Goal: Obtain resource: Download file/media

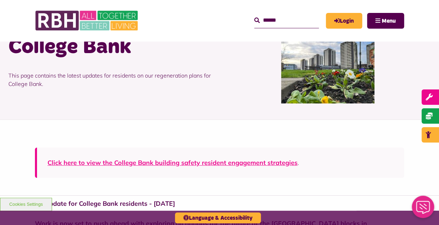
scroll to position [60, 0]
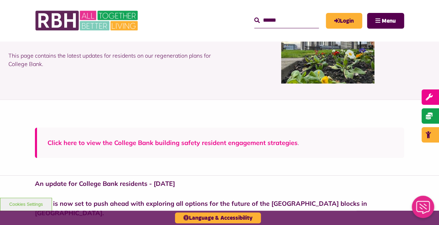
click at [259, 141] on link "Click here to view the College Bank building safety resident engagement strateg…" at bounding box center [172, 143] width 250 height 8
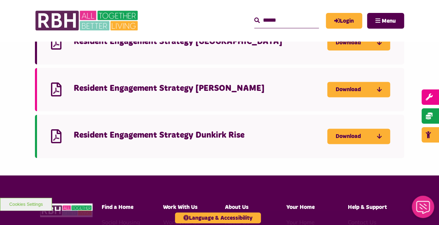
scroll to position [448, 0]
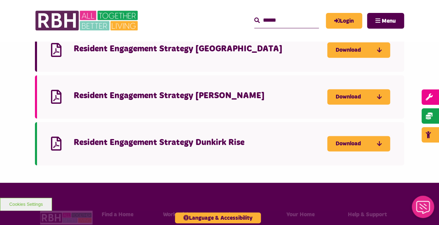
click at [189, 146] on h4 "Resident Engagement Strategy Dunkirk Rise" at bounding box center [200, 142] width 253 height 11
click at [380, 45] on link "Download" at bounding box center [358, 49] width 63 height 15
